Goal: Leave review/rating: Share an evaluation or opinion about a product, service, or content

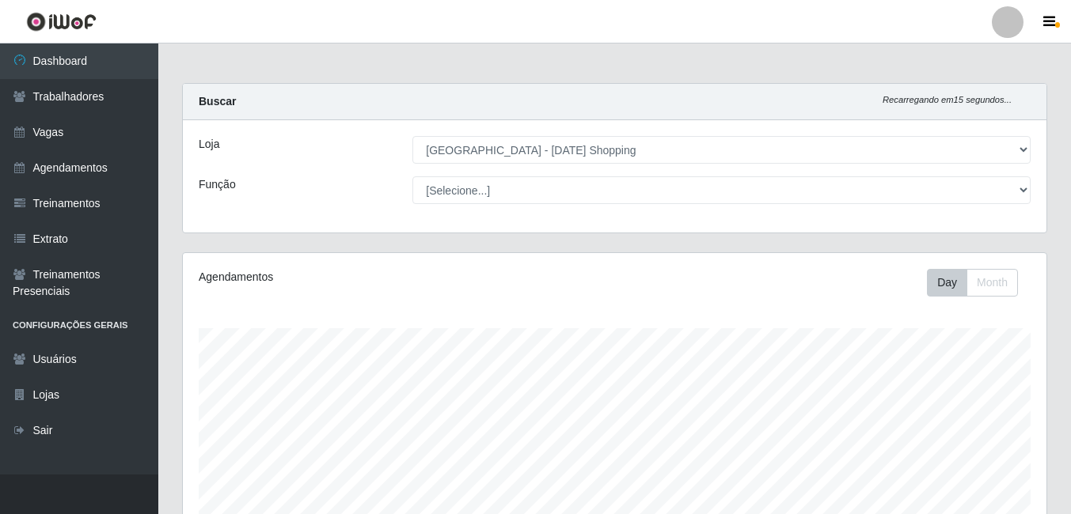
select select "471"
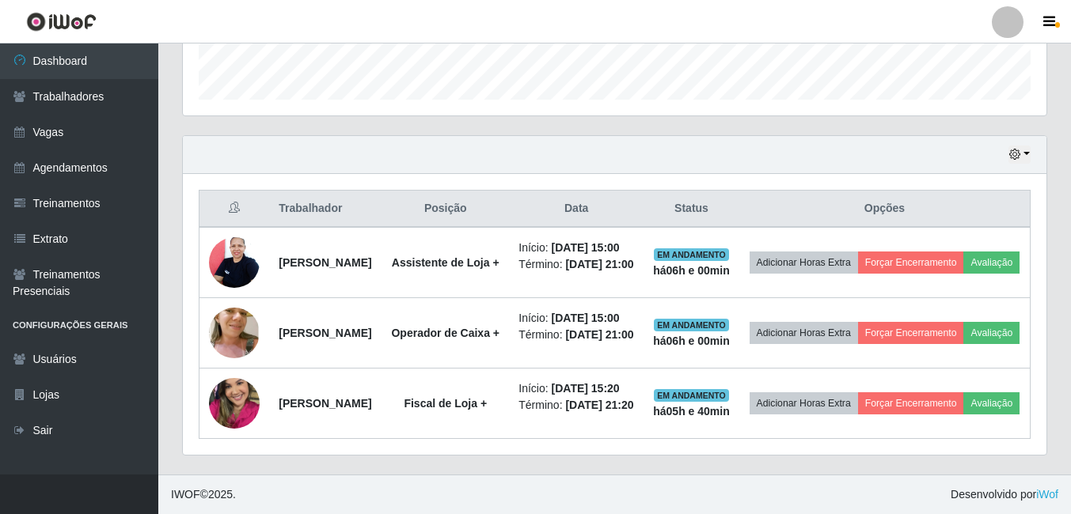
scroll to position [328, 864]
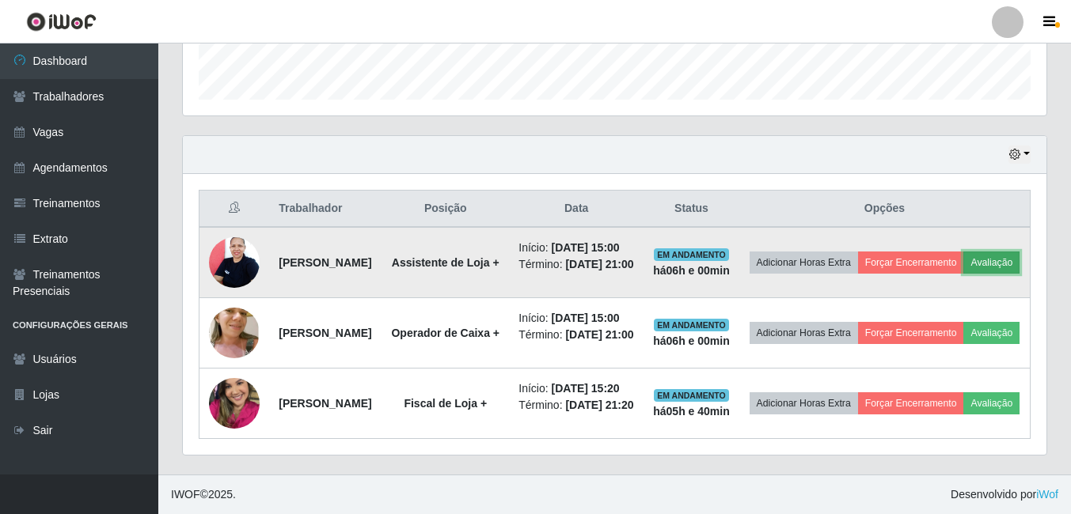
click at [963, 252] on button "Avaliação" at bounding box center [991, 263] width 56 height 22
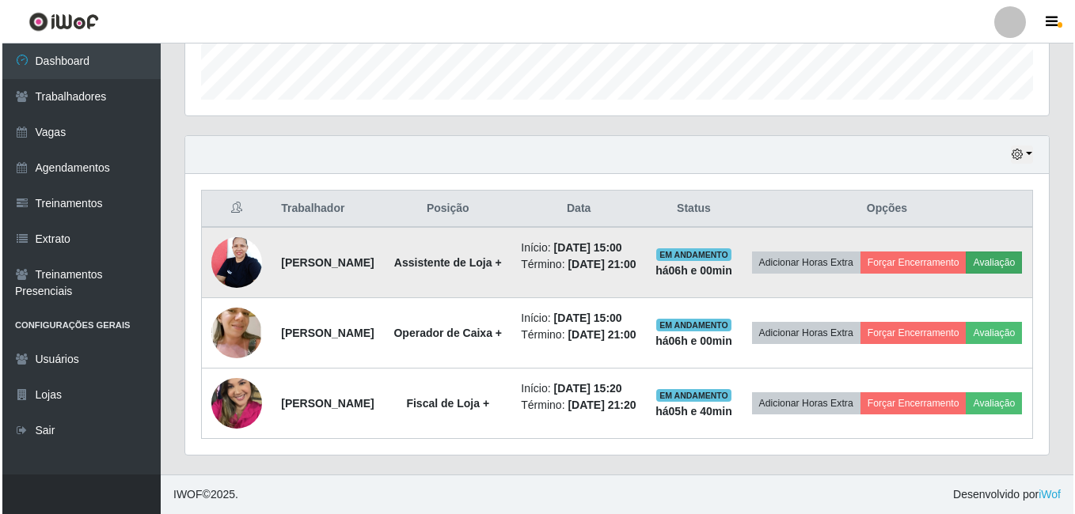
scroll to position [328, 856]
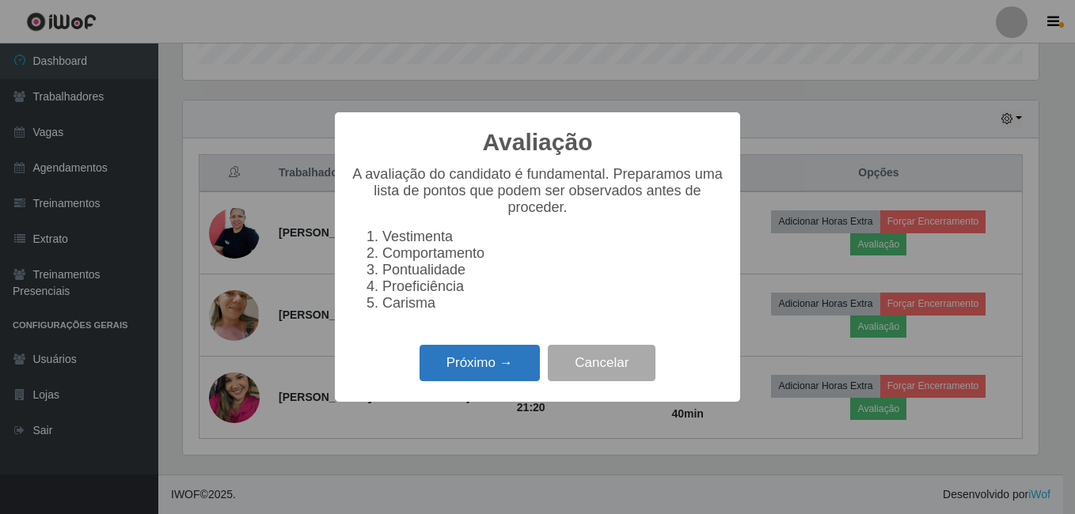
click at [458, 378] on button "Próximo →" at bounding box center [480, 363] width 120 height 37
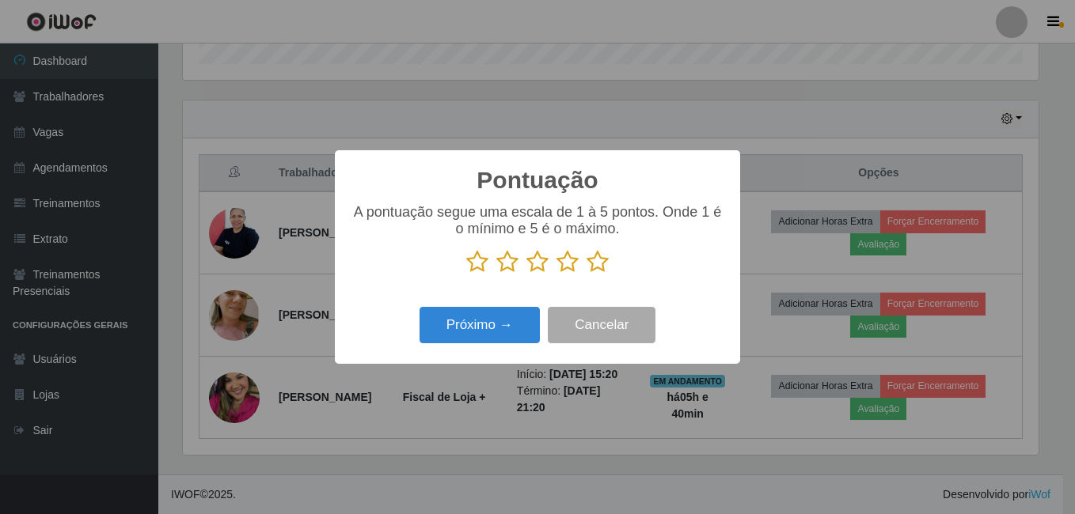
scroll to position [791200, 790673]
click at [465, 335] on button "Próximo →" at bounding box center [480, 325] width 120 height 37
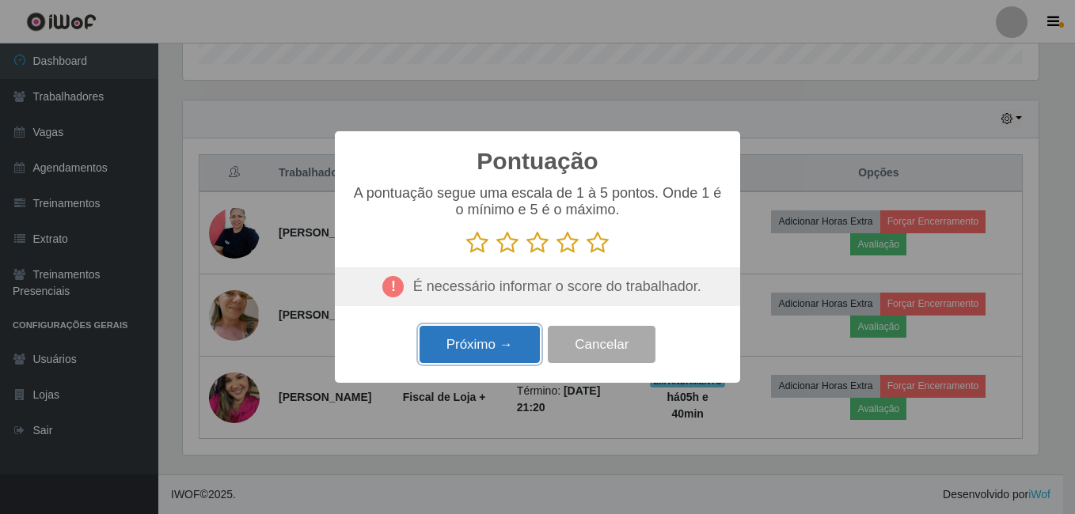
click at [473, 349] on button "Próximo →" at bounding box center [480, 344] width 120 height 37
click at [607, 245] on icon at bounding box center [598, 243] width 22 height 24
click at [587, 255] on input "radio" at bounding box center [587, 255] width 0 height 0
click at [524, 347] on button "Próximo →" at bounding box center [480, 344] width 120 height 37
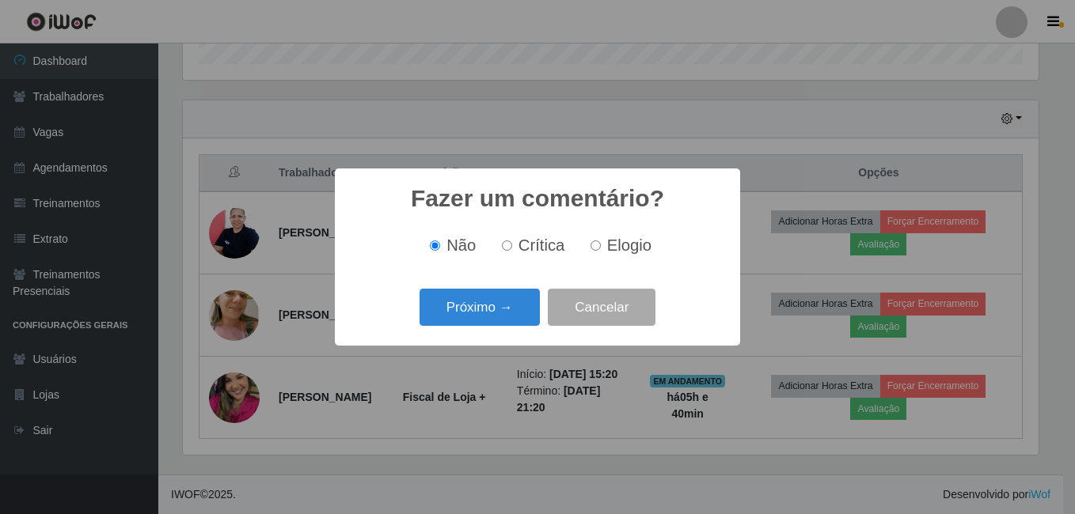
click at [626, 249] on span "Elogio" at bounding box center [629, 245] width 44 height 17
click at [601, 249] on input "Elogio" at bounding box center [595, 246] width 10 height 10
radio input "true"
click at [499, 318] on button "Próximo →" at bounding box center [480, 307] width 120 height 37
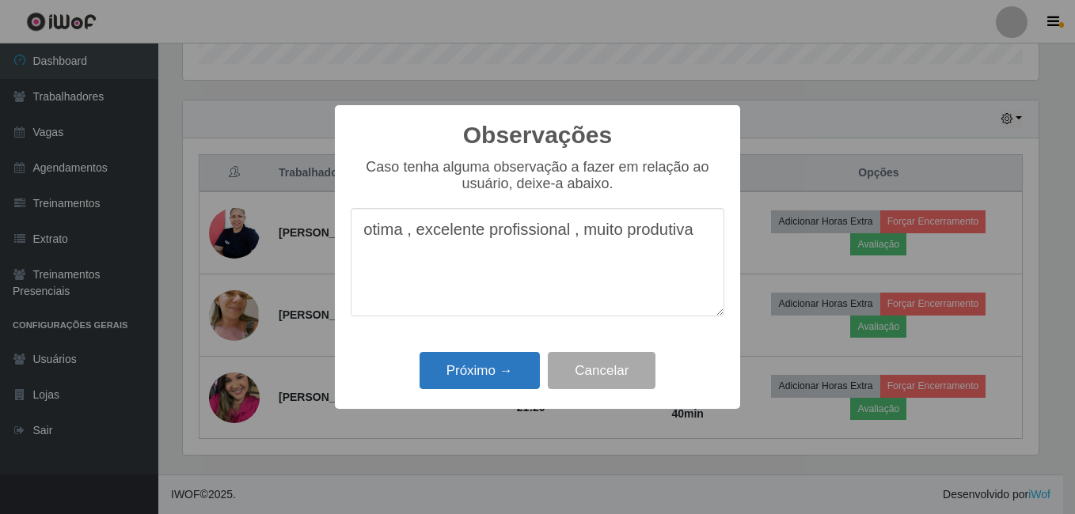
type textarea "otima , excelente profissional , muito produtiva"
click at [483, 382] on button "Próximo →" at bounding box center [480, 370] width 120 height 37
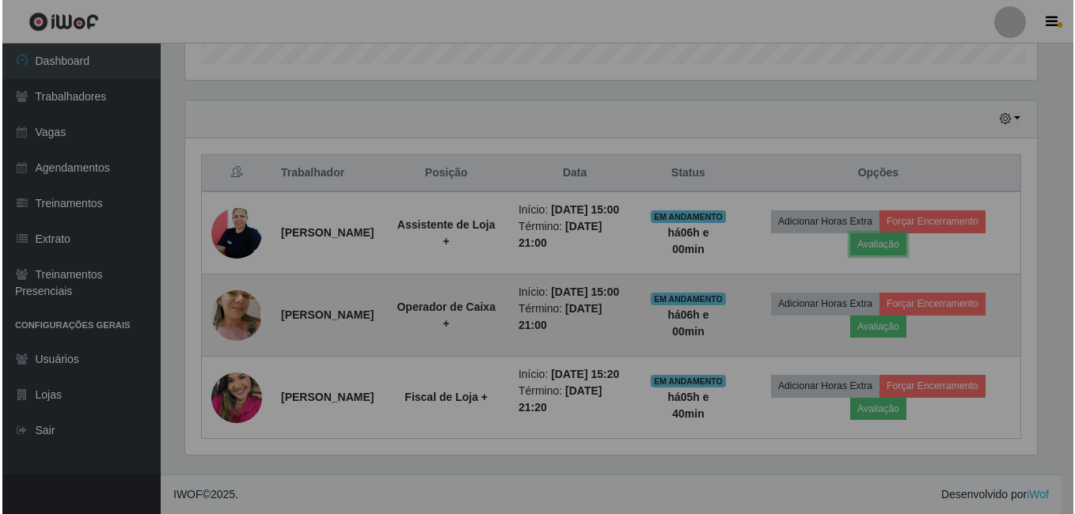
scroll to position [328, 864]
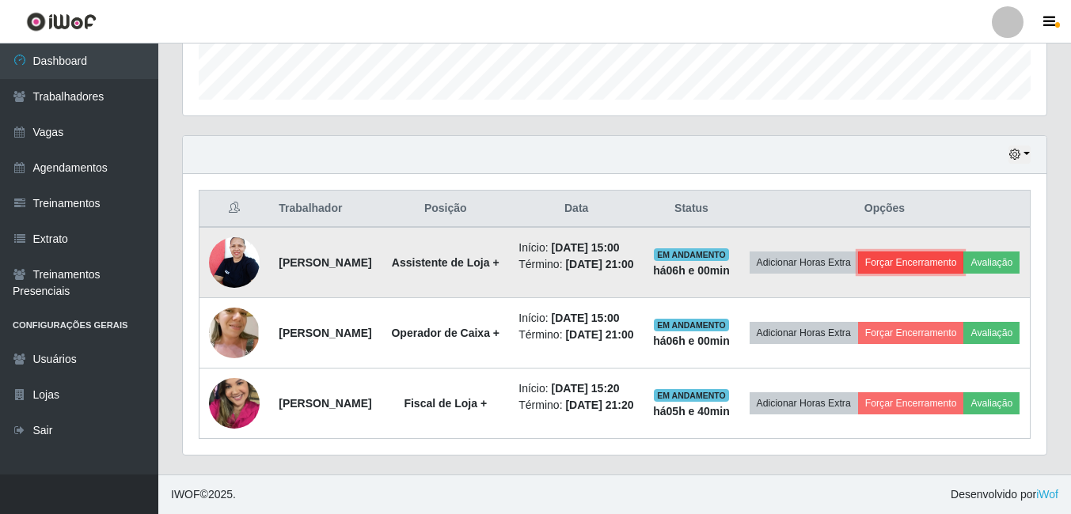
click at [964, 252] on button "Forçar Encerramento" at bounding box center [911, 263] width 106 height 22
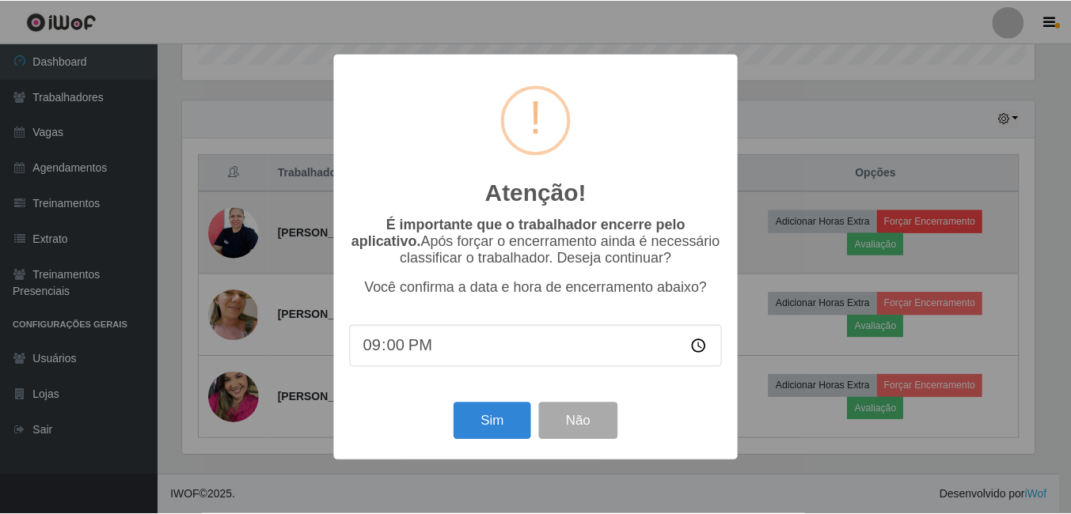
scroll to position [328, 856]
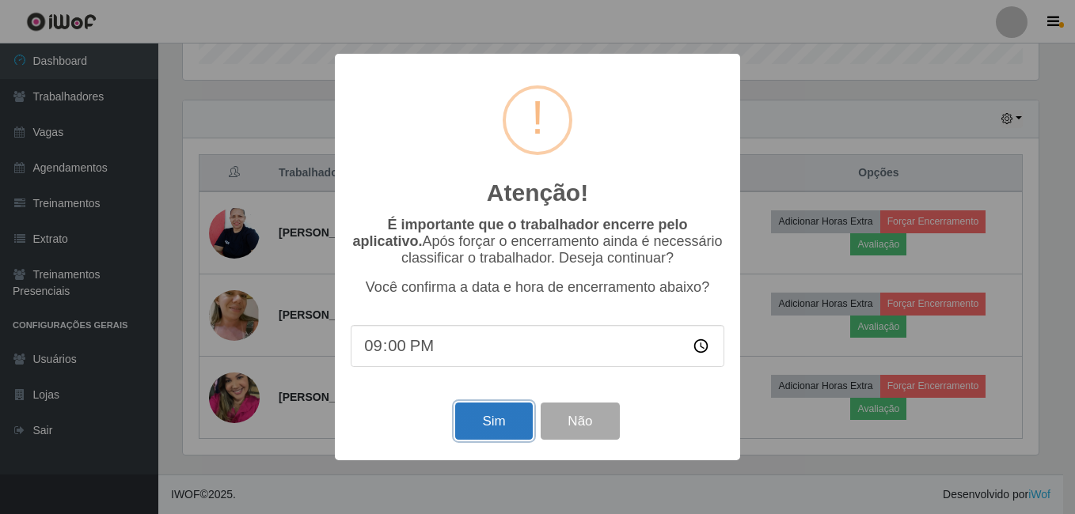
click at [495, 429] on button "Sim" at bounding box center [493, 421] width 77 height 37
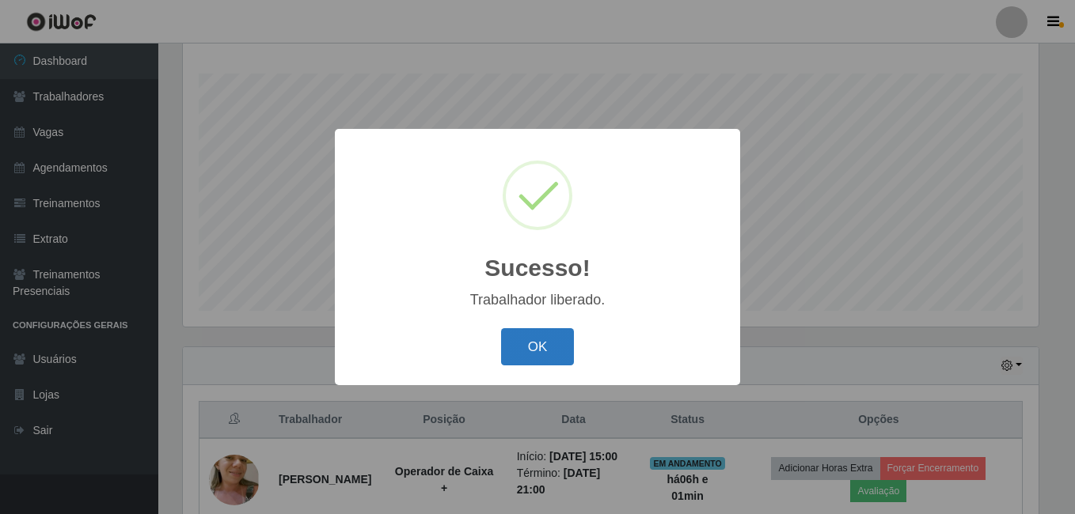
click at [522, 360] on button "OK" at bounding box center [538, 346] width 74 height 37
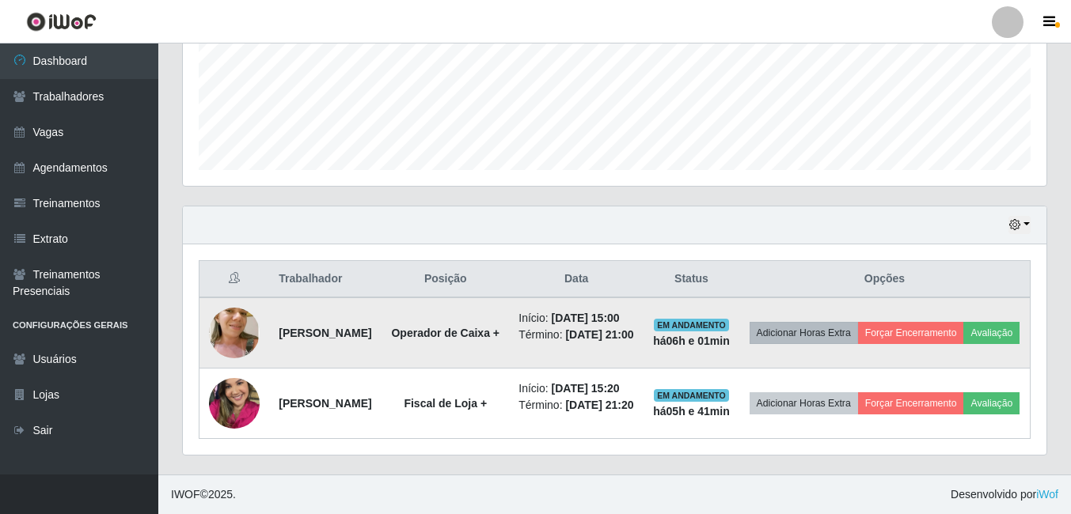
scroll to position [453, 0]
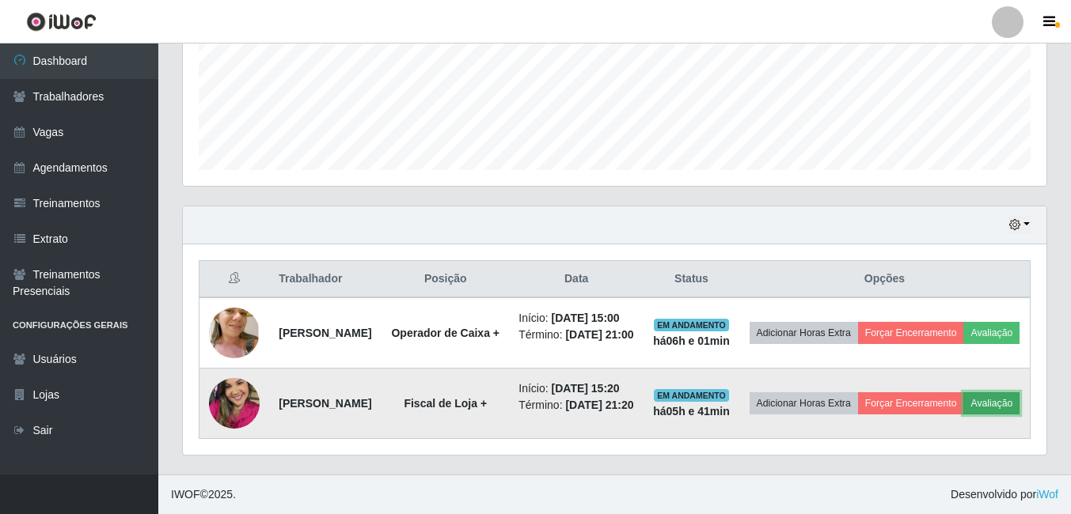
click at [963, 405] on button "Avaliação" at bounding box center [991, 404] width 56 height 22
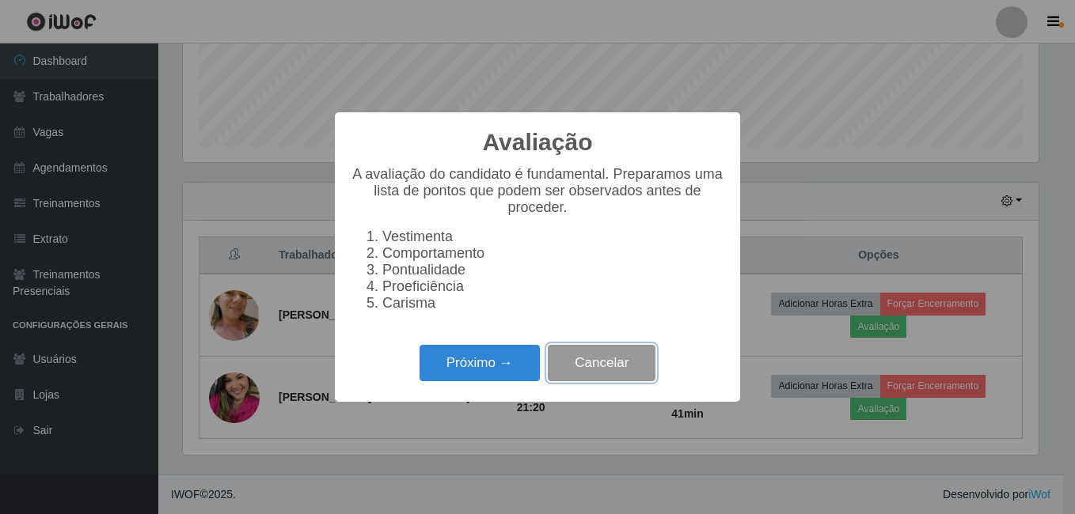
click at [627, 366] on button "Cancelar" at bounding box center [602, 363] width 108 height 37
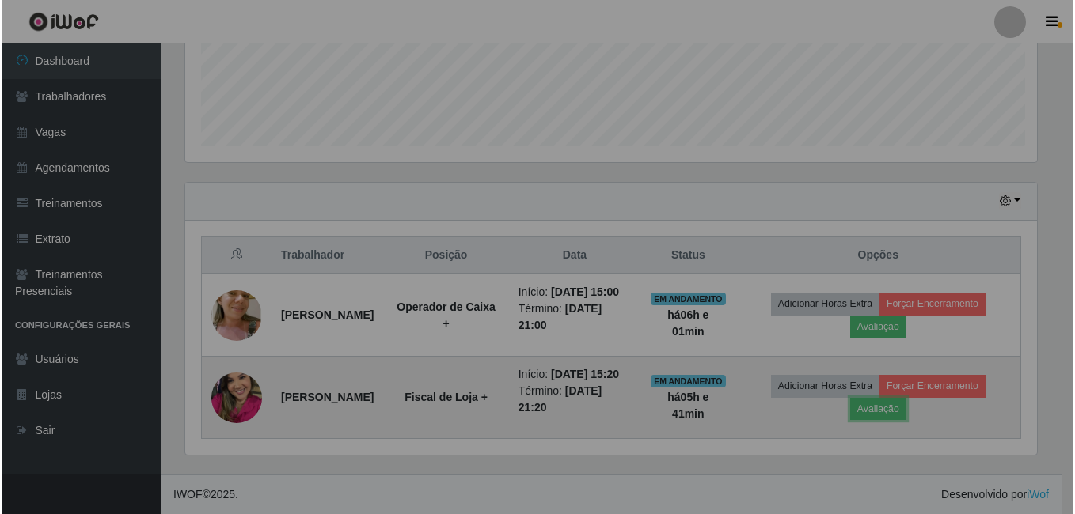
scroll to position [328, 864]
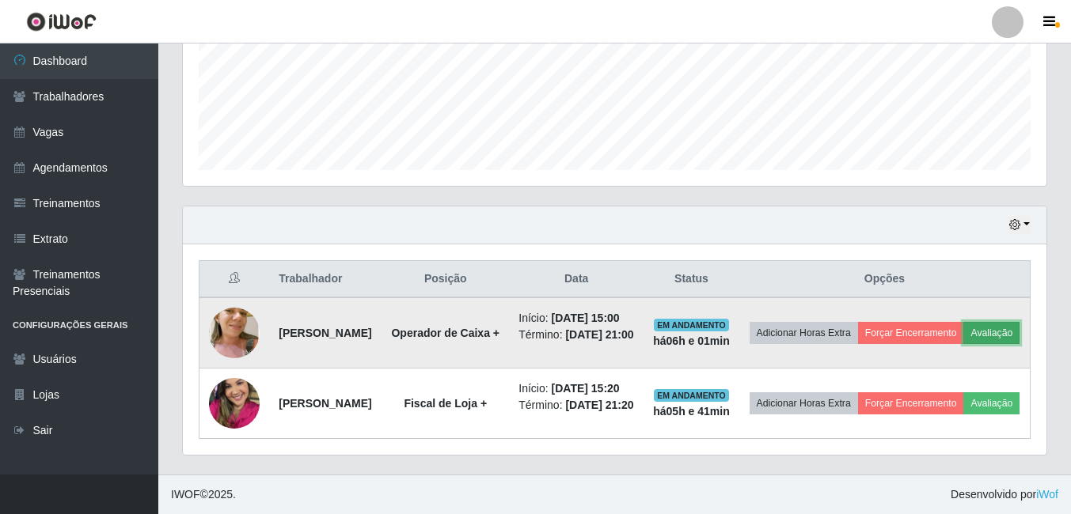
click at [963, 322] on button "Avaliação" at bounding box center [991, 333] width 56 height 22
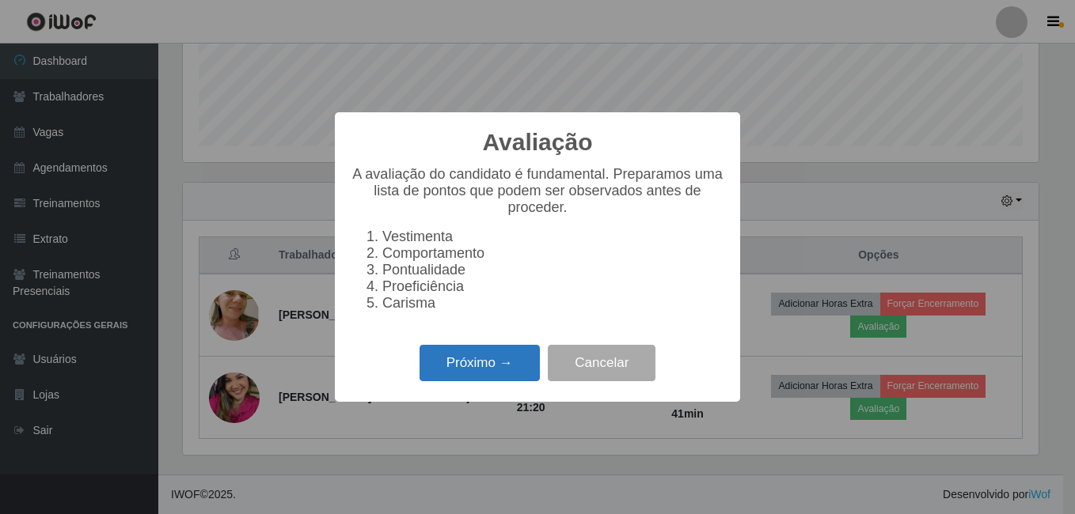
click at [491, 370] on button "Próximo →" at bounding box center [480, 363] width 120 height 37
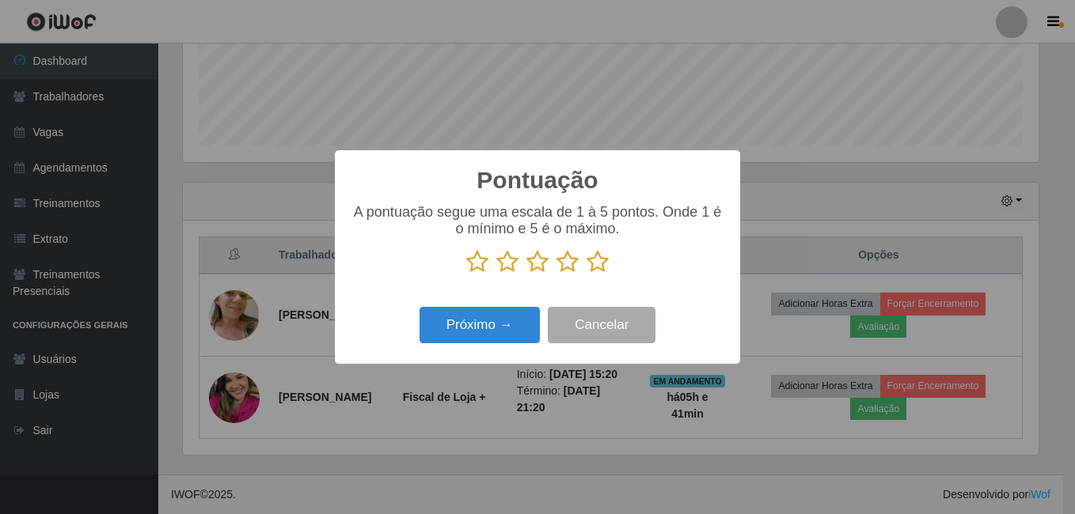
scroll to position [791200, 790673]
click at [539, 258] on icon at bounding box center [537, 262] width 22 height 24
click at [526, 274] on input "radio" at bounding box center [526, 274] width 0 height 0
click at [514, 330] on button "Próximo →" at bounding box center [480, 325] width 120 height 37
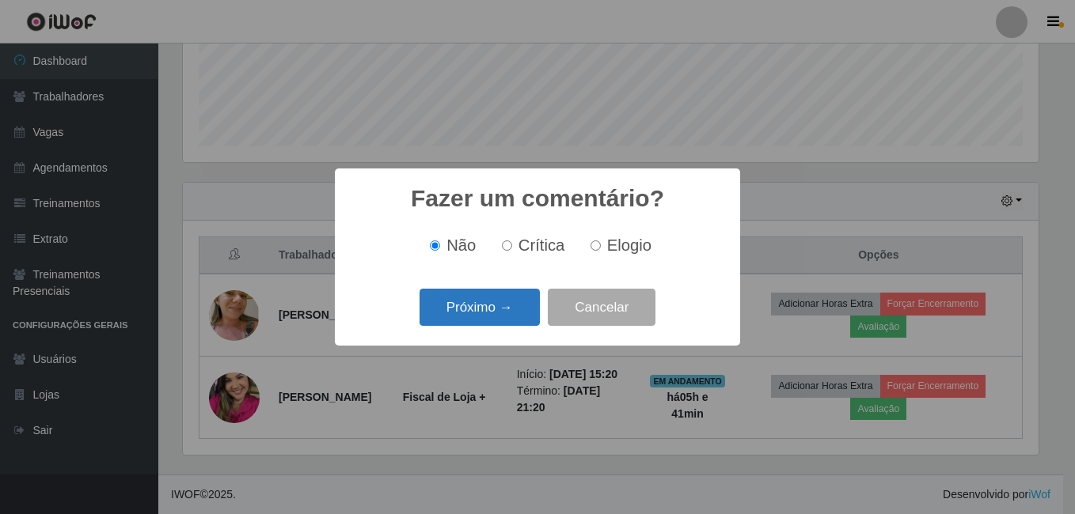
click at [512, 317] on button "Próximo →" at bounding box center [480, 307] width 120 height 37
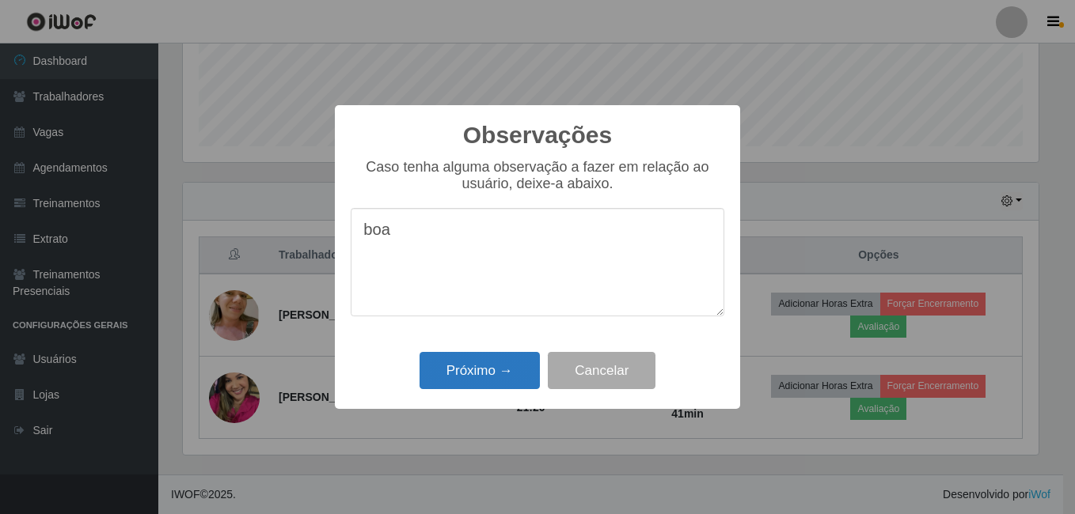
type textarea "boa"
click at [483, 372] on button "Próximo →" at bounding box center [480, 370] width 120 height 37
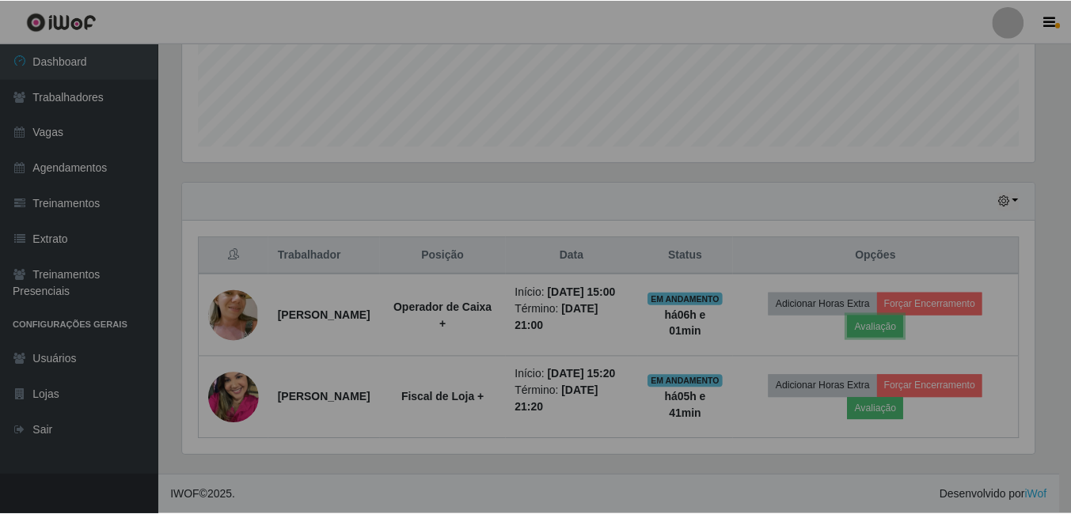
scroll to position [328, 864]
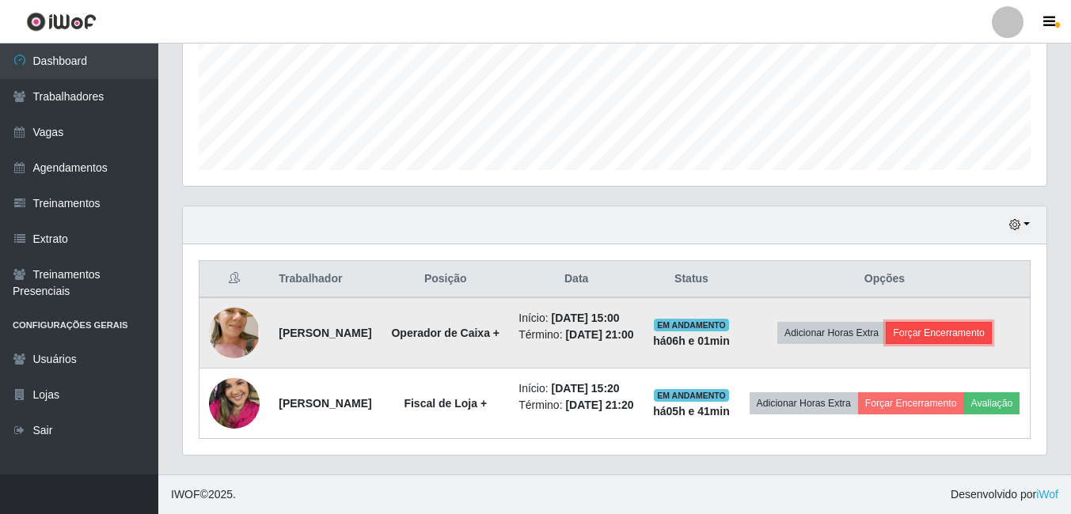
click at [969, 322] on button "Forçar Encerramento" at bounding box center [939, 333] width 106 height 22
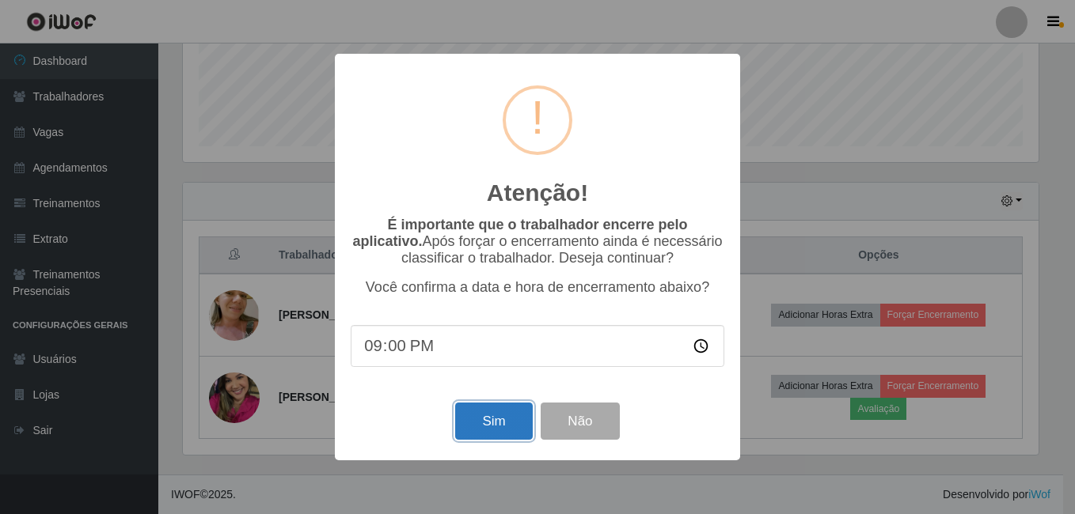
click at [480, 430] on button "Sim" at bounding box center [493, 421] width 77 height 37
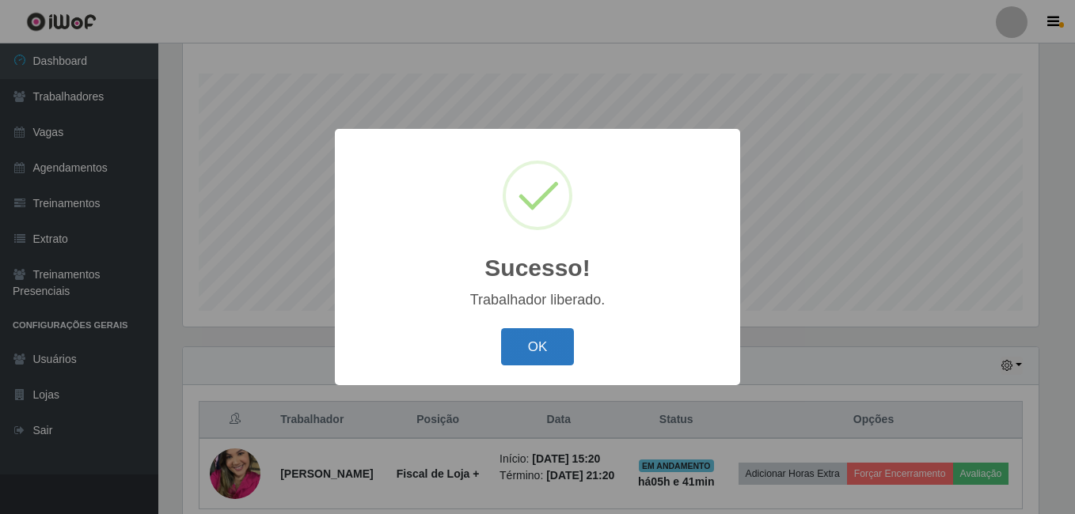
click at [541, 348] on button "OK" at bounding box center [538, 346] width 74 height 37
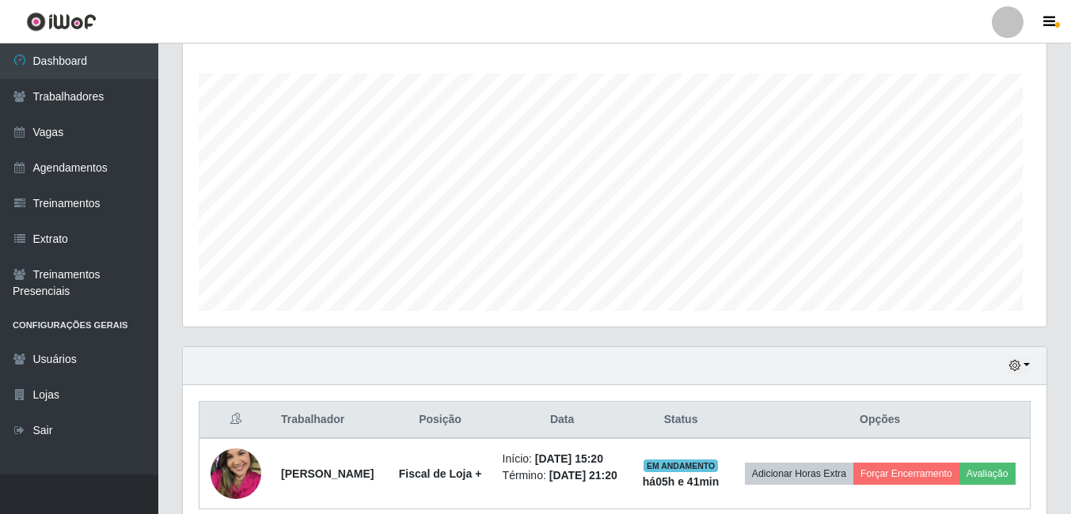
scroll to position [0, 0]
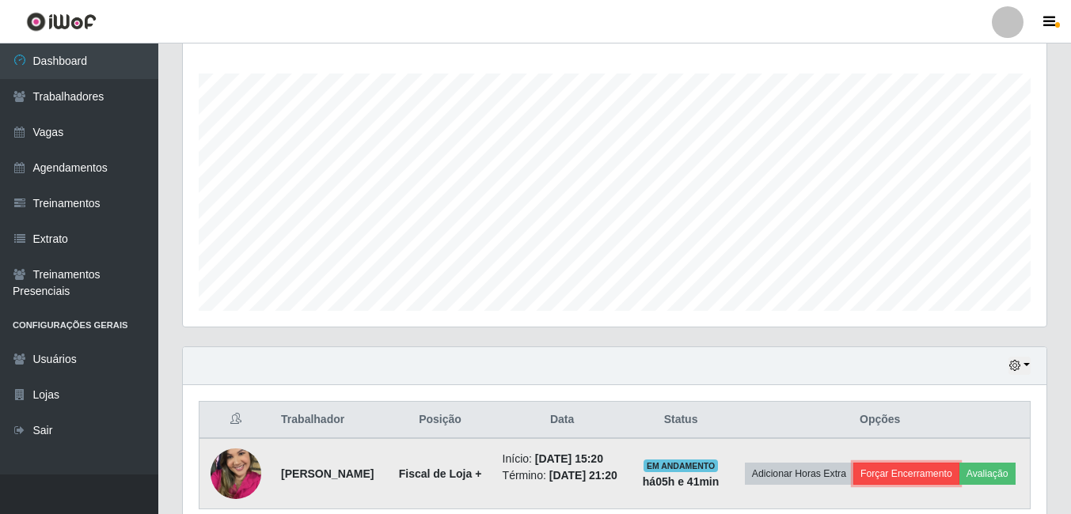
click at [959, 469] on button "Forçar Encerramento" at bounding box center [906, 474] width 106 height 22
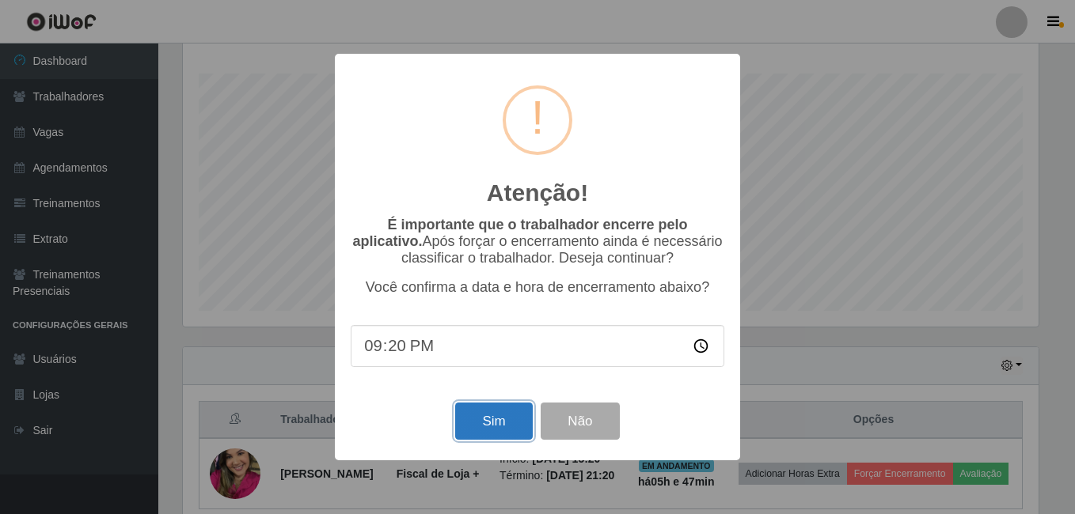
click at [505, 428] on button "Sim" at bounding box center [493, 421] width 77 height 37
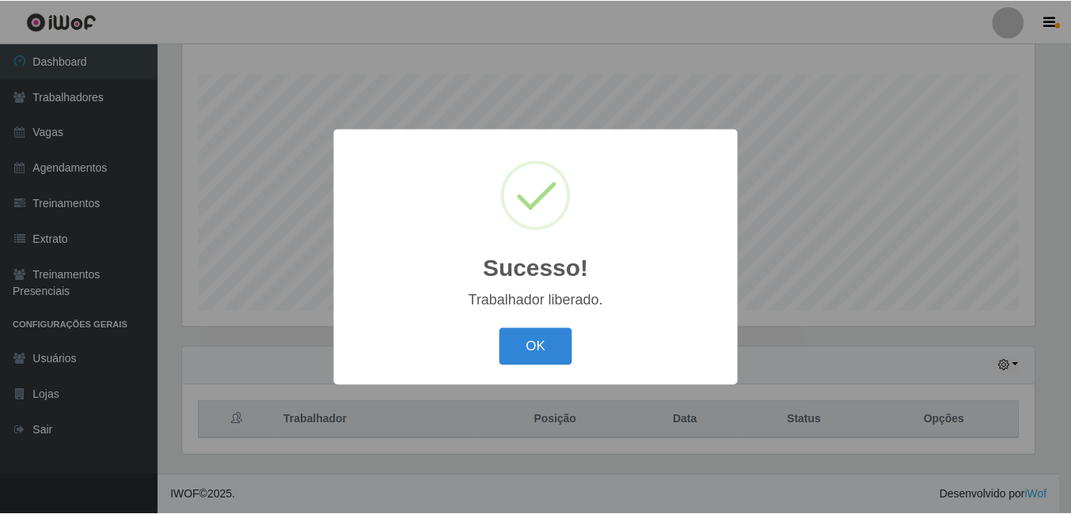
scroll to position [328, 856]
drag, startPoint x: 538, startPoint y: 350, endPoint x: 568, endPoint y: 330, distance: 35.3
click at [539, 350] on button "OK" at bounding box center [538, 346] width 74 height 37
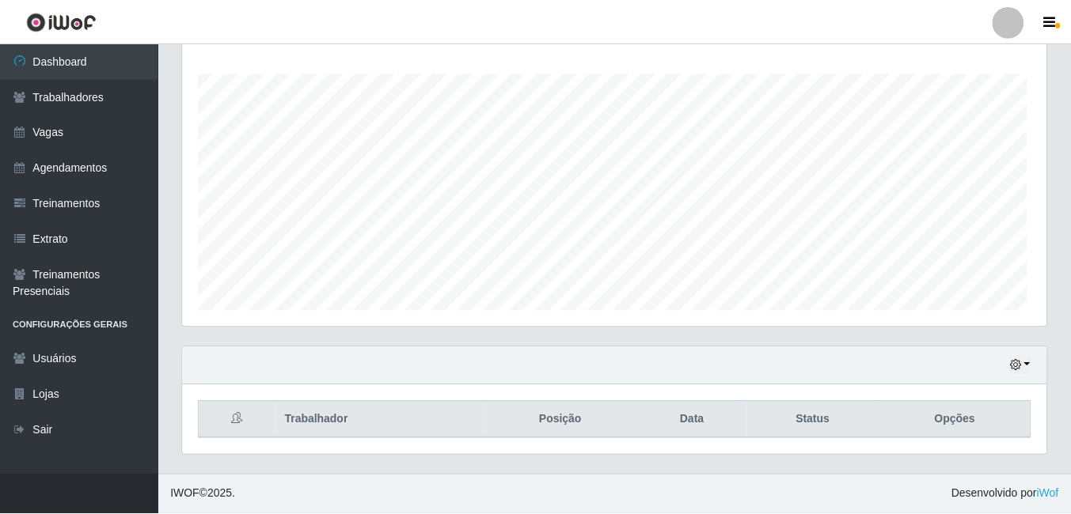
scroll to position [328, 864]
